Goal: Task Accomplishment & Management: Complete application form

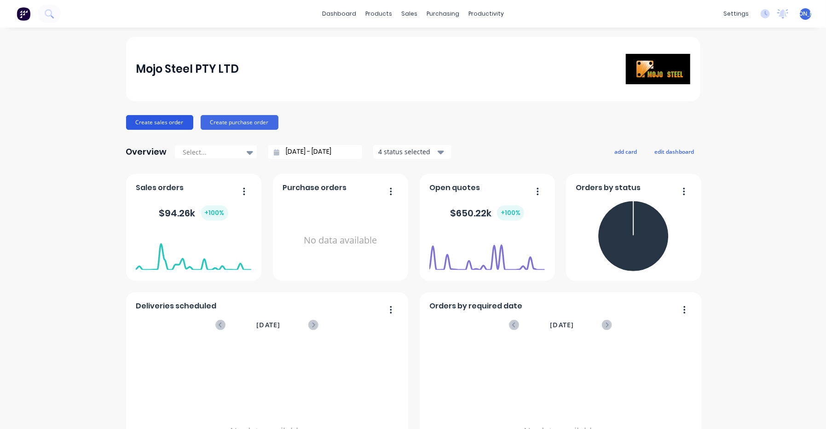
click at [156, 122] on button "Create sales order" at bounding box center [159, 122] width 67 height 15
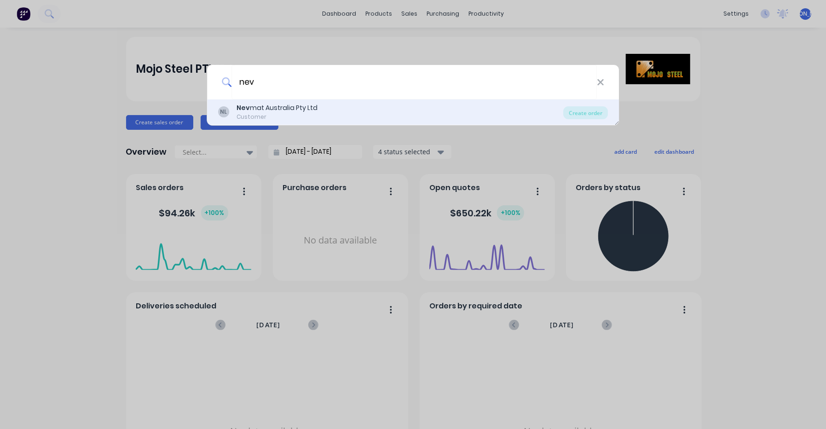
type input "nev"
click at [273, 103] on div "Nev mat Australia Pty Ltd" at bounding box center [276, 108] width 81 height 10
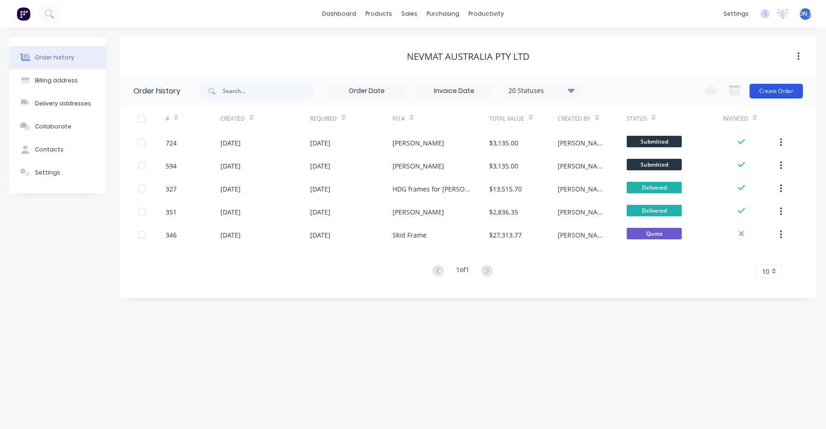
click at [461, 92] on button "Create Order" at bounding box center [776, 91] width 53 height 15
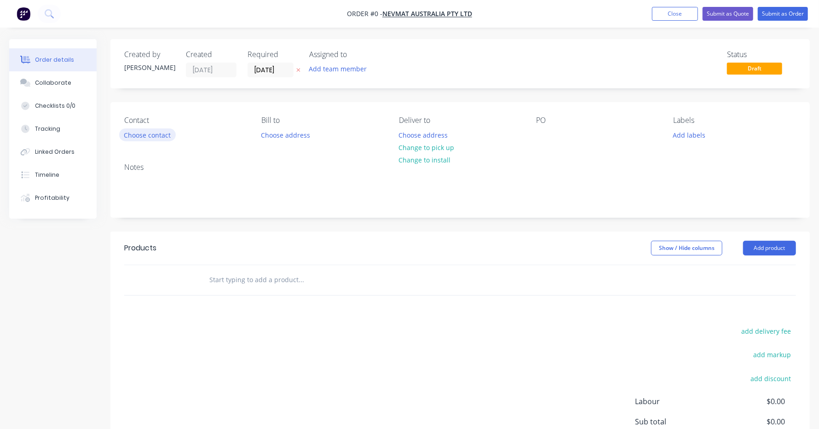
click at [151, 129] on button "Choose contact" at bounding box center [147, 134] width 57 height 12
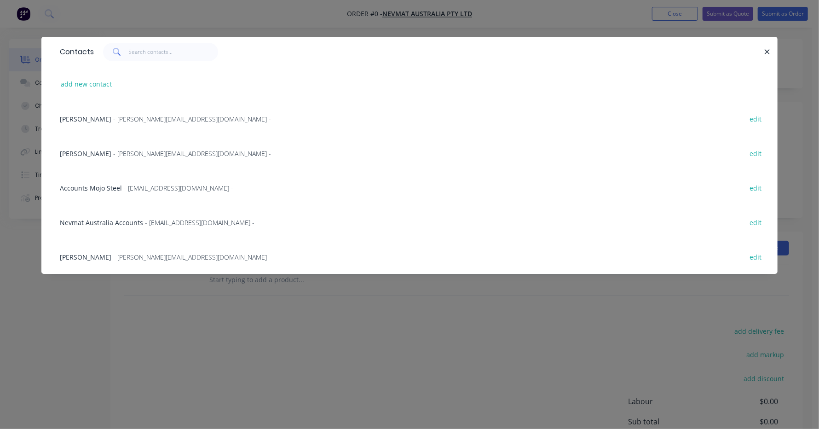
click at [141, 117] on span "- [PERSON_NAME][EMAIL_ADDRESS][DOMAIN_NAME] -" at bounding box center [192, 119] width 158 height 9
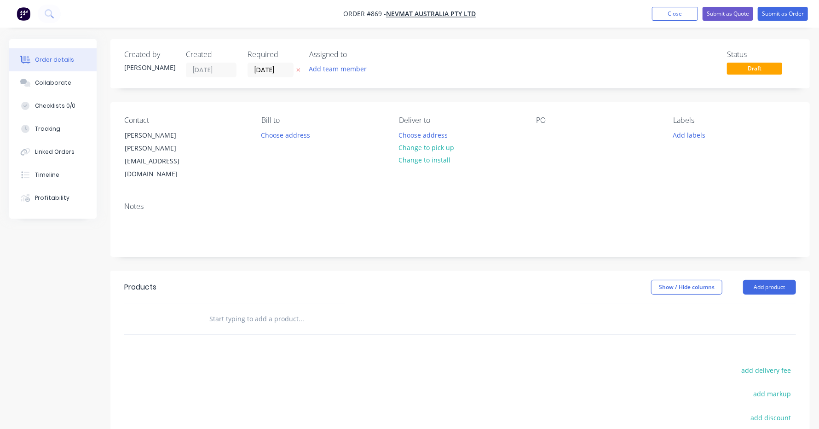
scroll to position [46, 0]
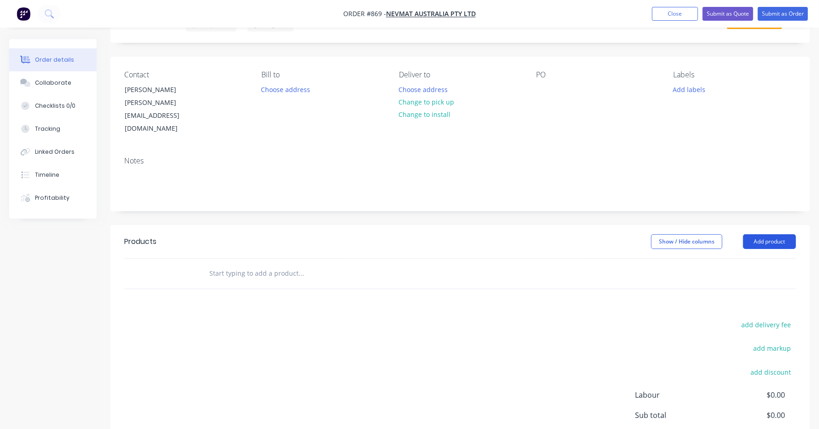
click at [461, 234] on button "Add product" at bounding box center [769, 241] width 53 height 15
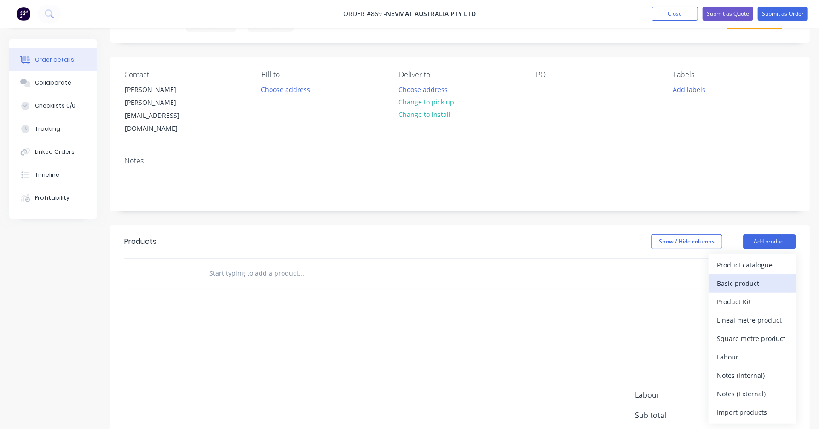
click at [461, 277] on div "Basic product" at bounding box center [752, 283] width 71 height 13
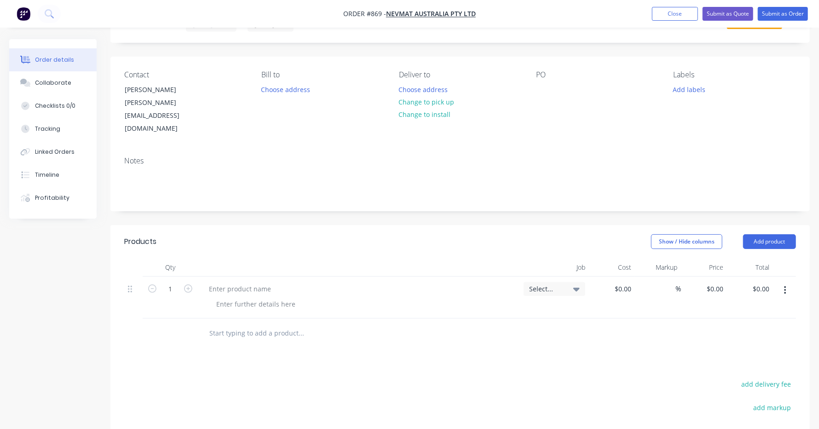
scroll to position [92, 0]
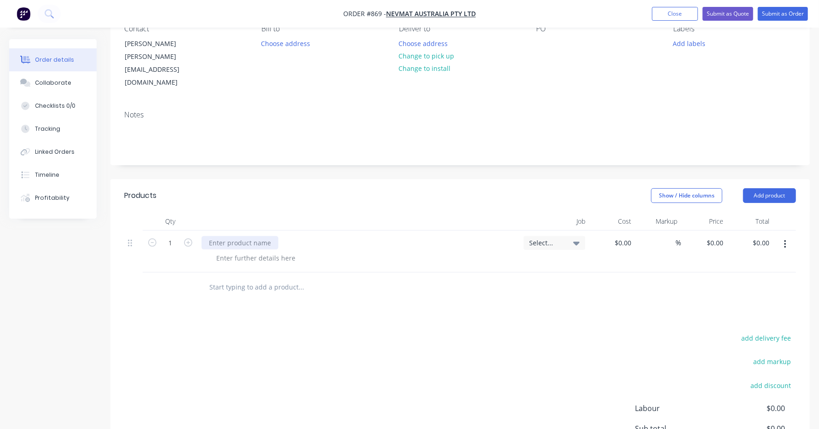
click at [265, 236] on div at bounding box center [240, 242] width 77 height 13
click at [217, 236] on div at bounding box center [240, 242] width 77 height 13
click at [461, 236] on div "$0.00" at bounding box center [622, 242] width 25 height 13
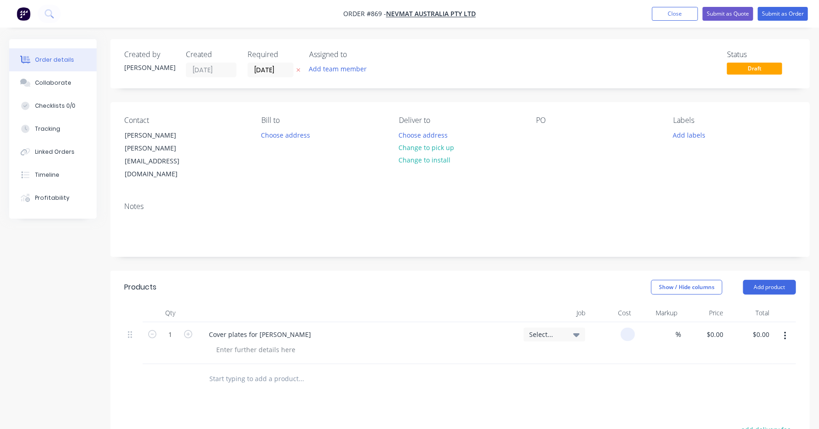
type input "$0.00"
click at [461, 141] on div "PO" at bounding box center [597, 148] width 122 height 65
click at [461, 130] on div at bounding box center [543, 134] width 15 height 13
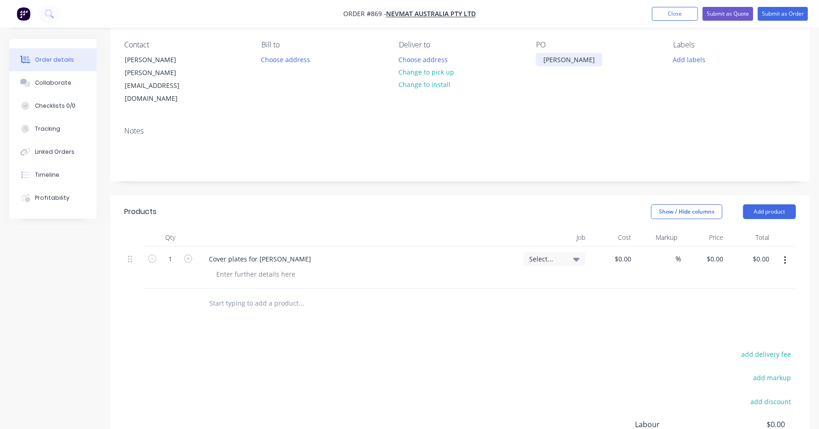
scroll to position [92, 0]
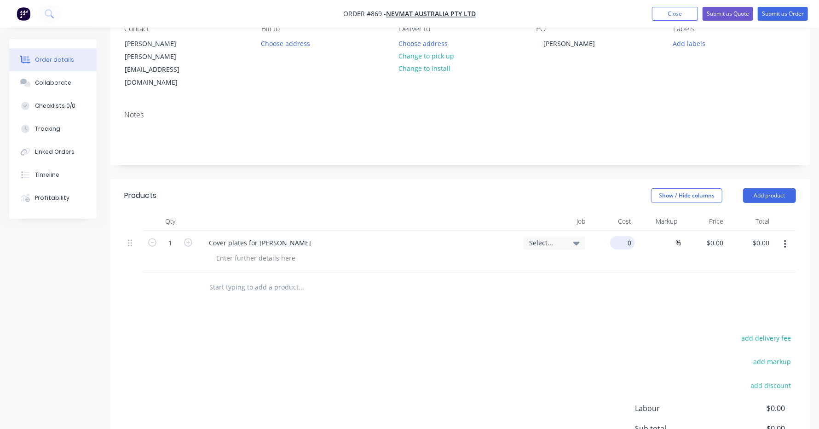
click at [461, 236] on input "0" at bounding box center [624, 242] width 21 height 13
type input "$3,300.00"
click at [461, 286] on div "Products Show / Hide columns Add product Qty Job Cost Markup Price Total 1 Cove…" at bounding box center [459, 351] width 699 height 344
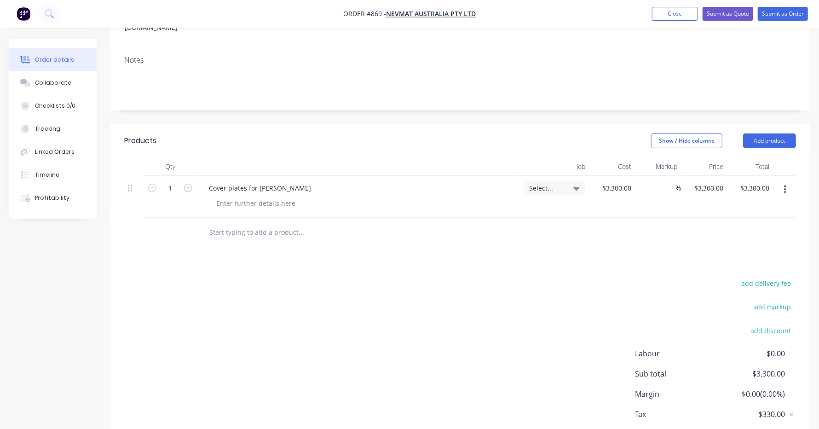
scroll to position [130, 0]
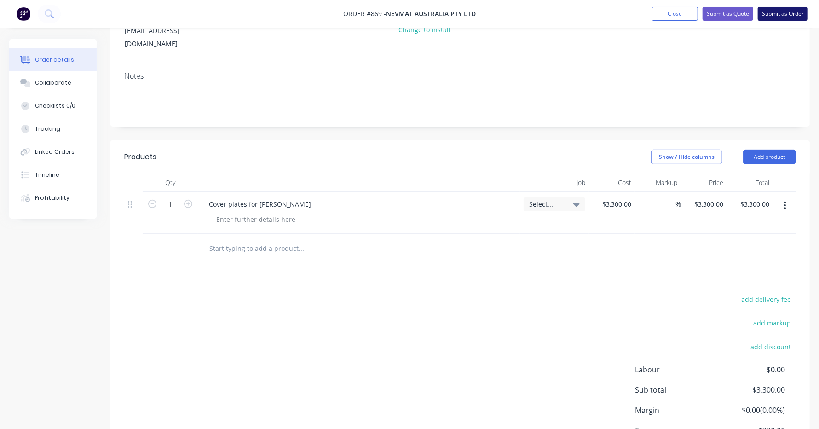
click at [461, 11] on button "Submit as Order" at bounding box center [783, 14] width 50 height 14
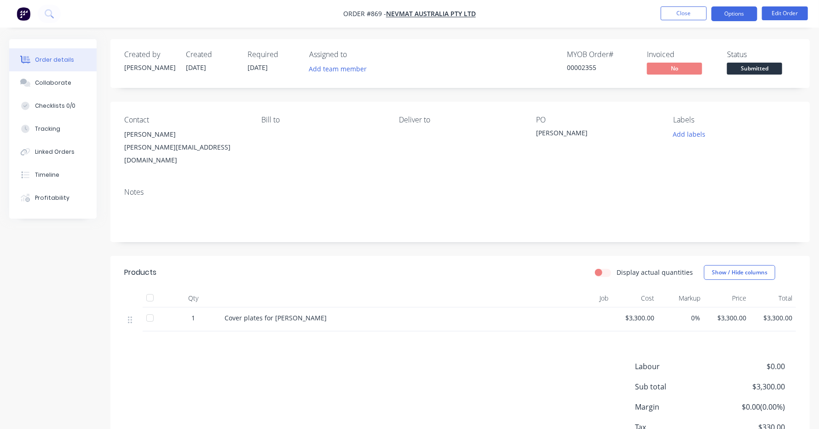
click at [461, 14] on button "Options" at bounding box center [734, 13] width 46 height 15
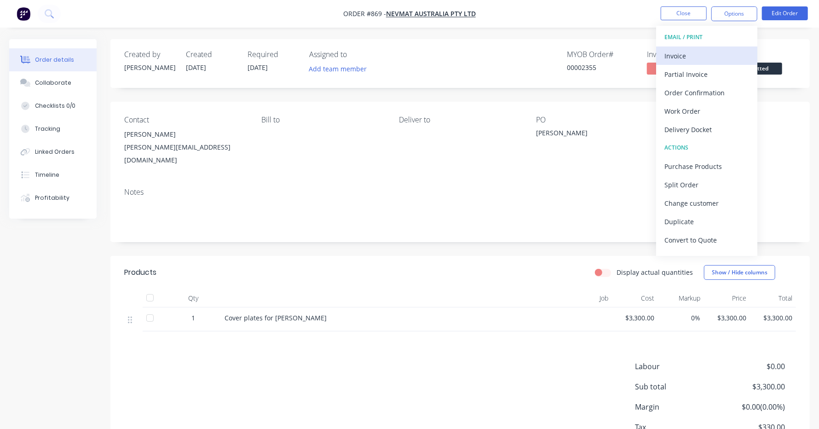
click at [461, 58] on div "Invoice" at bounding box center [706, 55] width 85 height 13
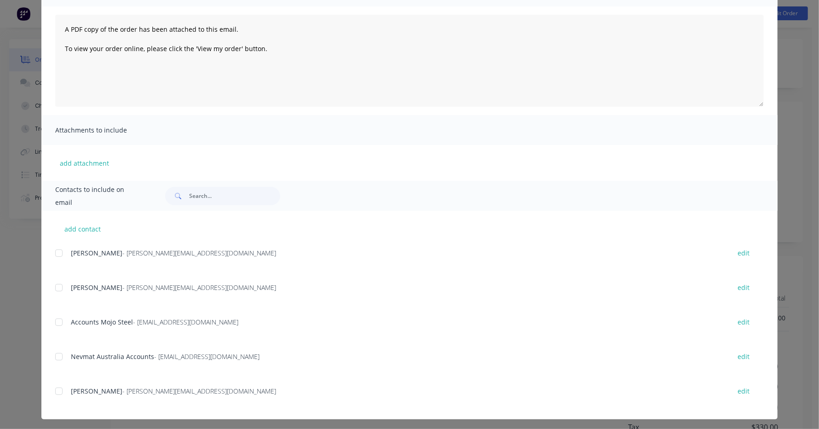
scroll to position [93, 0]
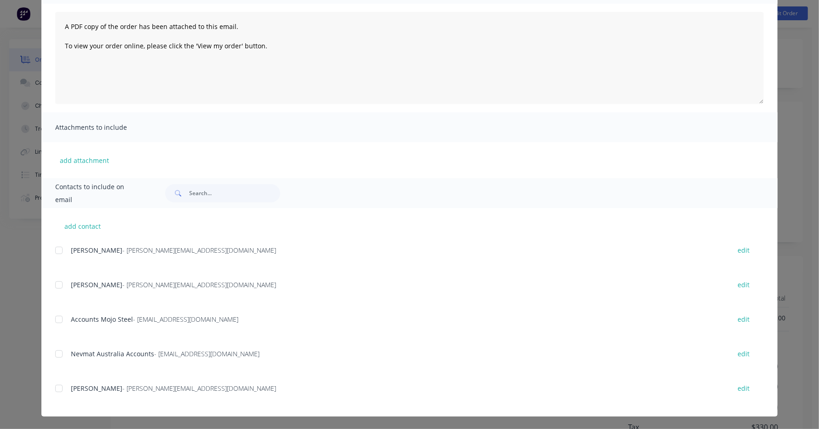
click at [59, 355] on div at bounding box center [59, 354] width 18 height 18
click at [58, 323] on div at bounding box center [59, 319] width 18 height 18
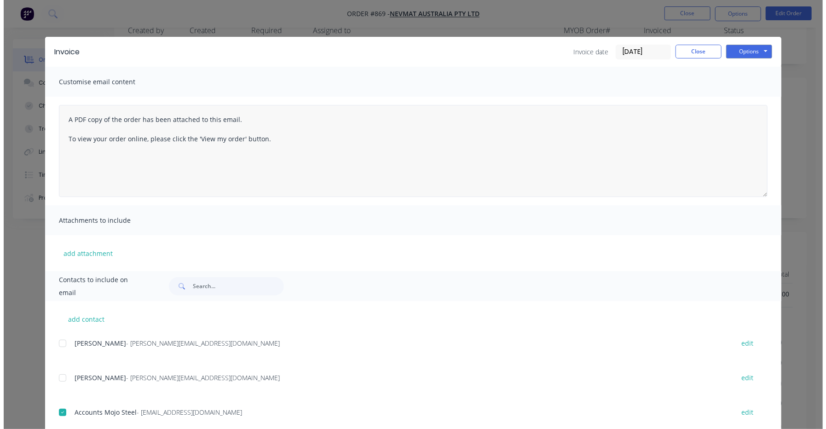
scroll to position [0, 0]
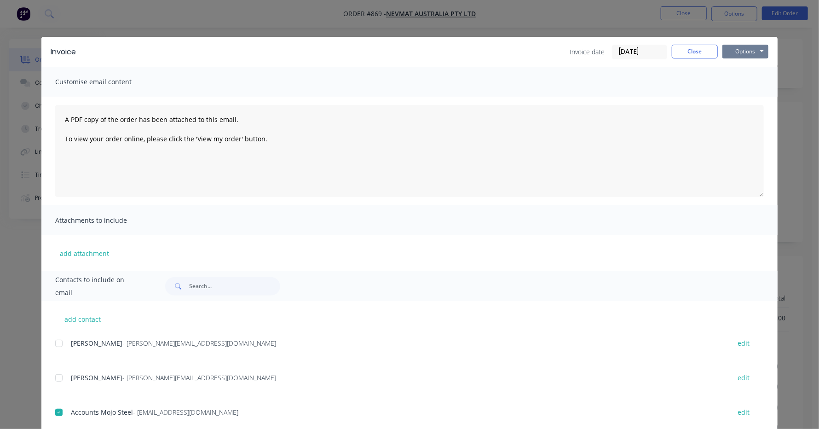
click at [461, 50] on button "Options" at bounding box center [745, 52] width 46 height 14
click at [461, 93] on button "Email" at bounding box center [751, 98] width 59 height 15
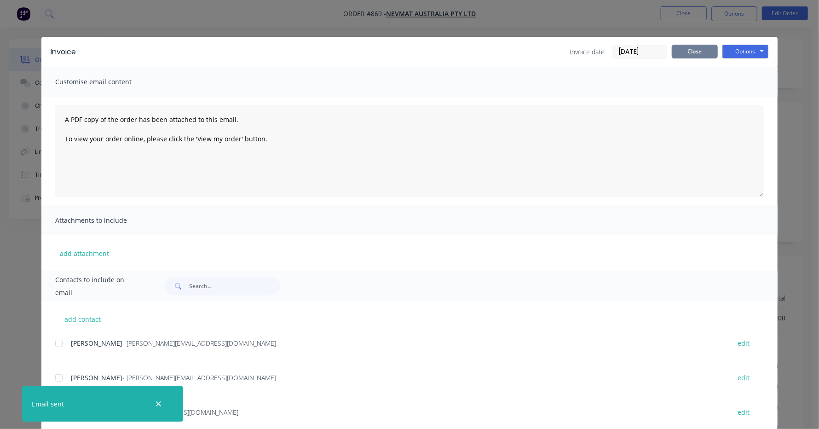
click at [461, 48] on button "Close" at bounding box center [695, 52] width 46 height 14
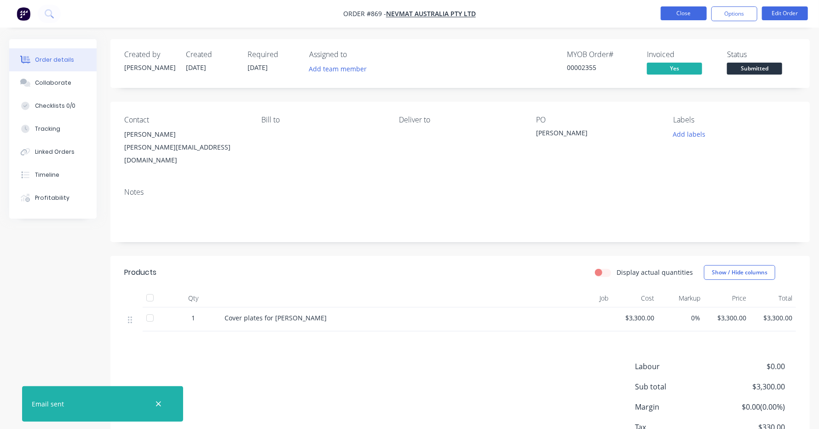
click at [461, 16] on button "Close" at bounding box center [684, 13] width 46 height 14
